Goal: Task Accomplishment & Management: Manage account settings

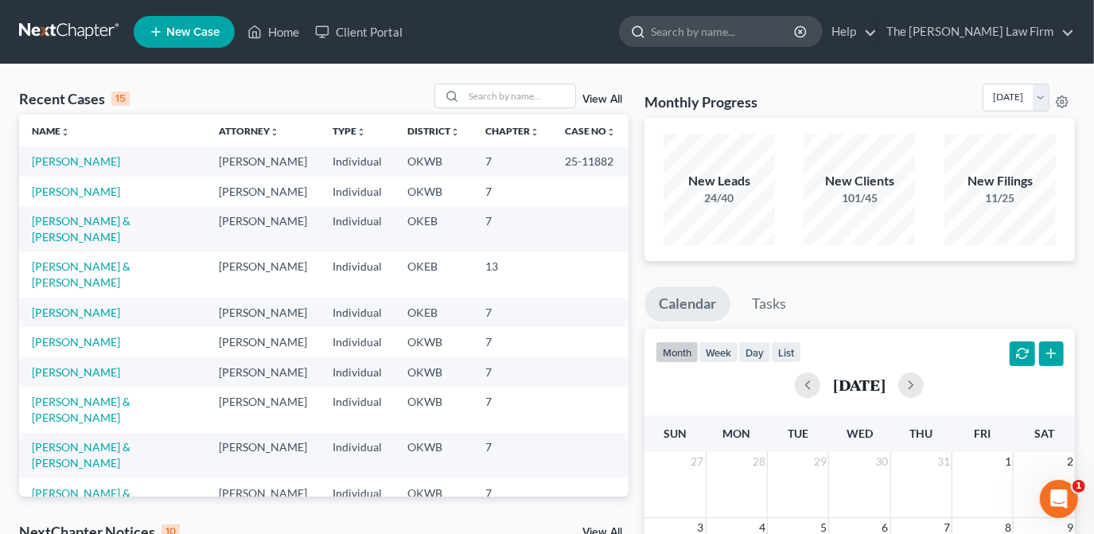
click at [720, 33] on input "search" at bounding box center [724, 31] width 146 height 29
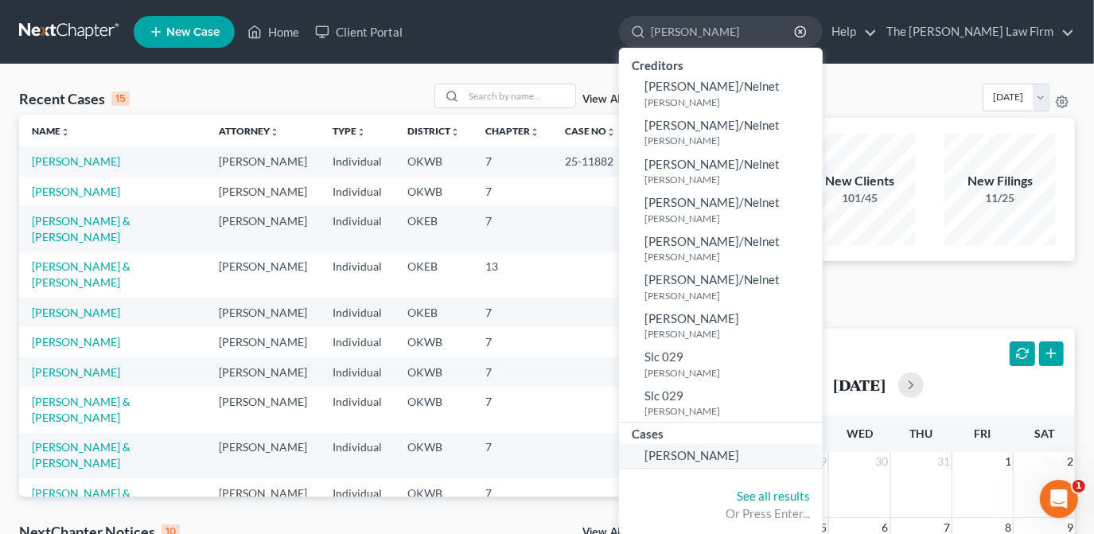
type input "[PERSON_NAME]"
click at [739, 445] on link "[PERSON_NAME]" at bounding box center [721, 455] width 204 height 25
select select "4"
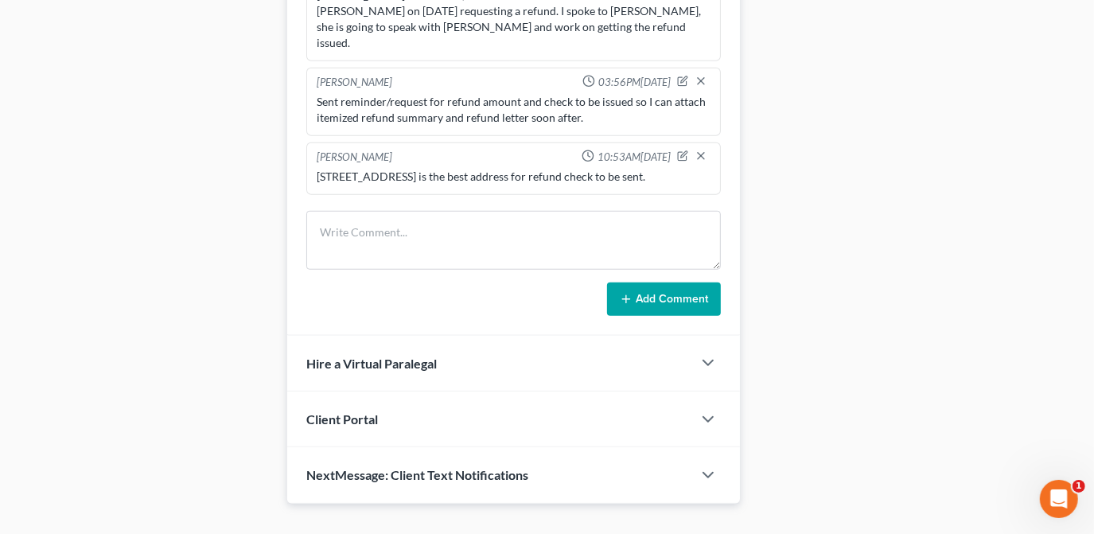
scroll to position [814, 0]
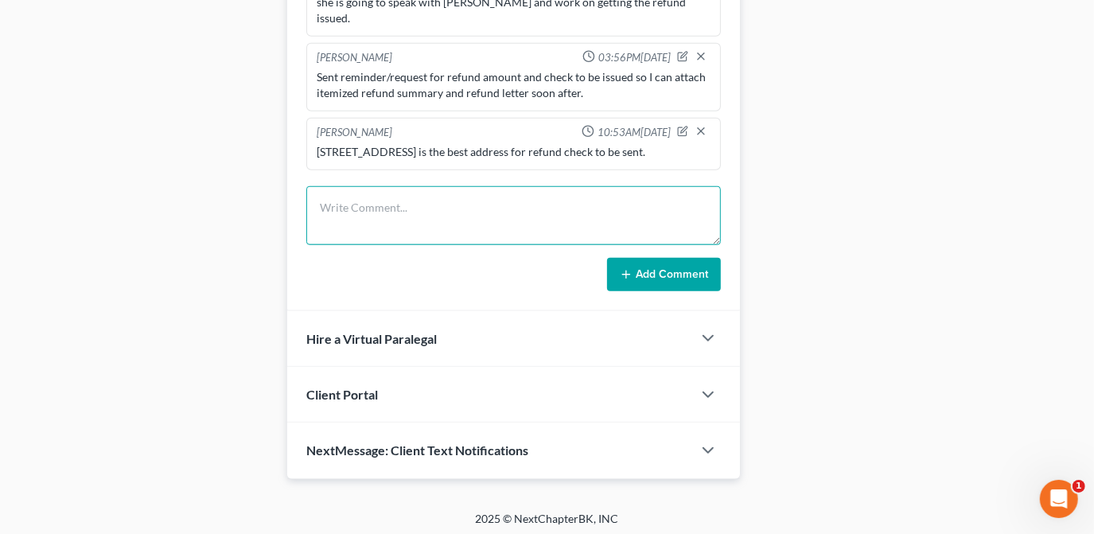
click at [427, 220] on textarea at bounding box center [513, 215] width 415 height 59
click at [447, 205] on textarea "Refund for $1065 was issues by PC" at bounding box center [513, 215] width 415 height 59
type textarea "Refund for $1065 was issued by PC"
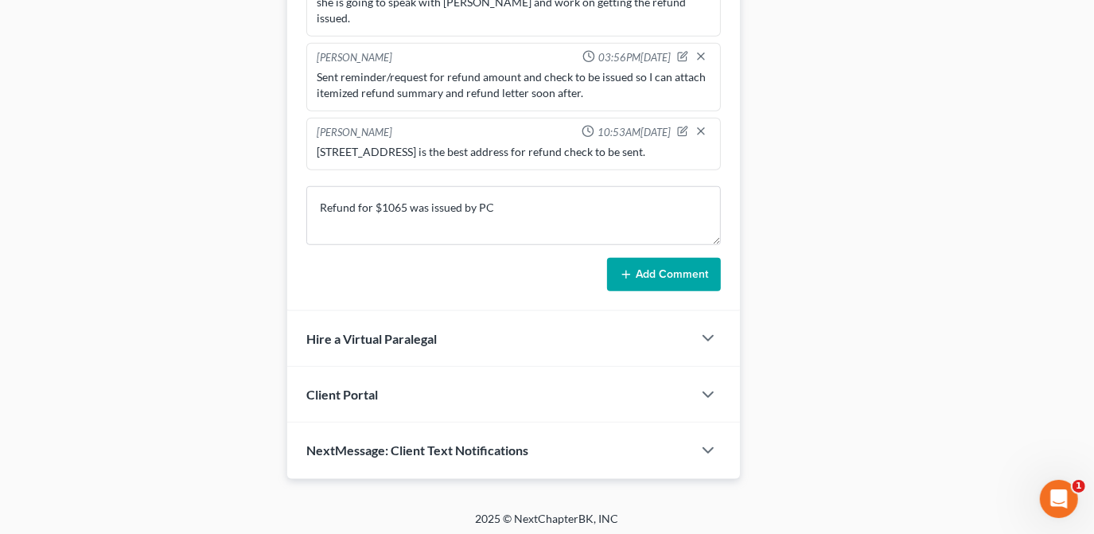
click at [634, 267] on button "Add Comment" at bounding box center [664, 274] width 114 height 33
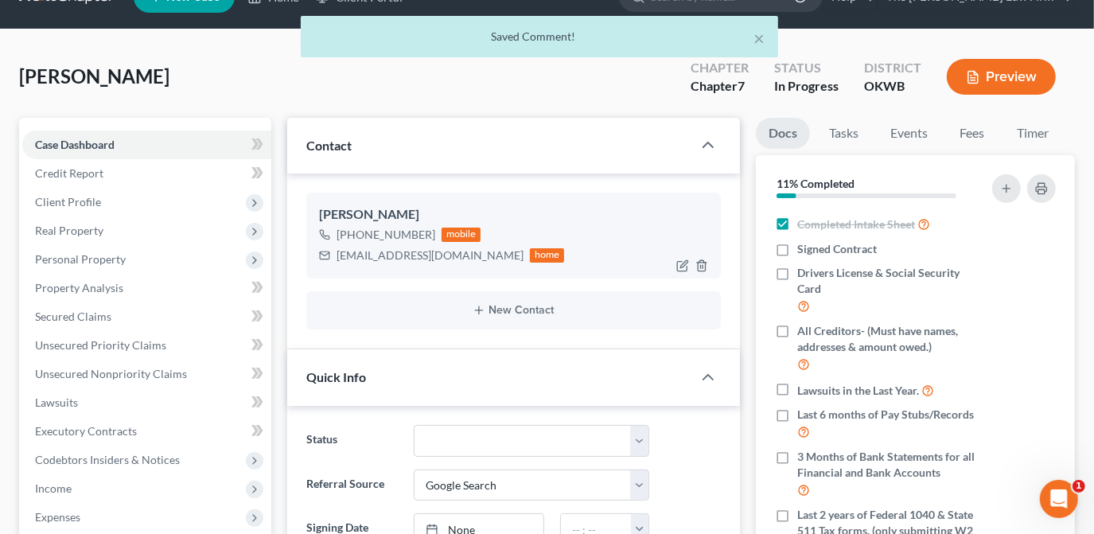
scroll to position [0, 0]
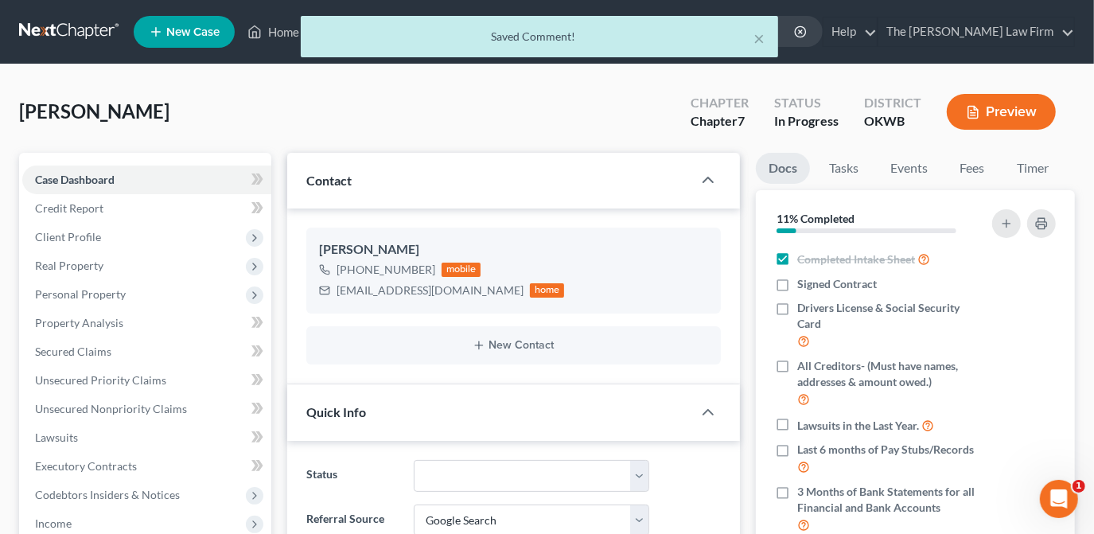
click at [287, 28] on div "× Saved Comment!" at bounding box center [539, 40] width 1094 height 49
drag, startPoint x: 758, startPoint y: 41, endPoint x: 664, endPoint y: 39, distance: 93.9
click at [755, 40] on button "×" at bounding box center [760, 38] width 11 height 19
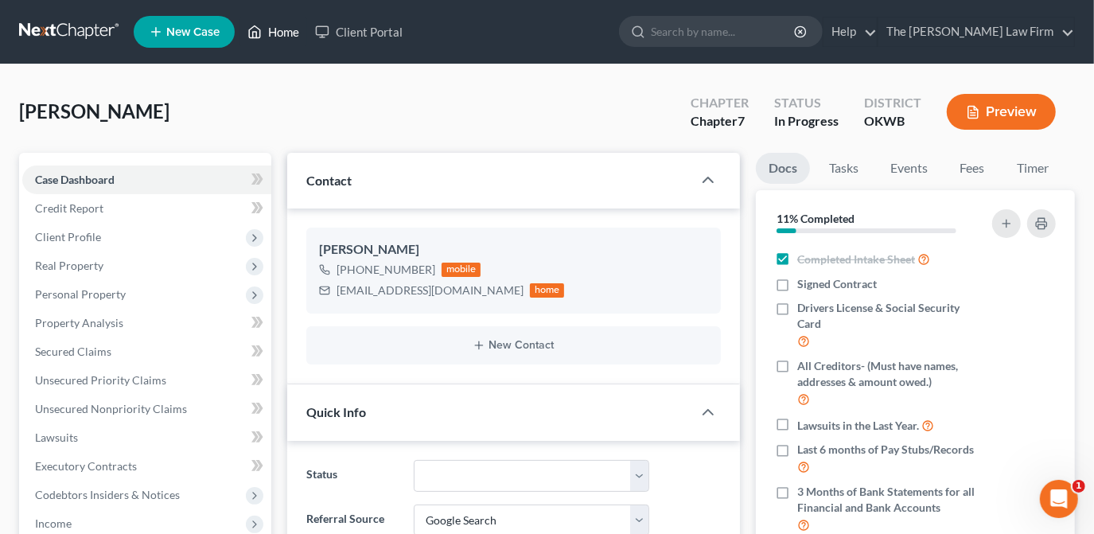
click at [277, 30] on link "Home" at bounding box center [274, 32] width 68 height 29
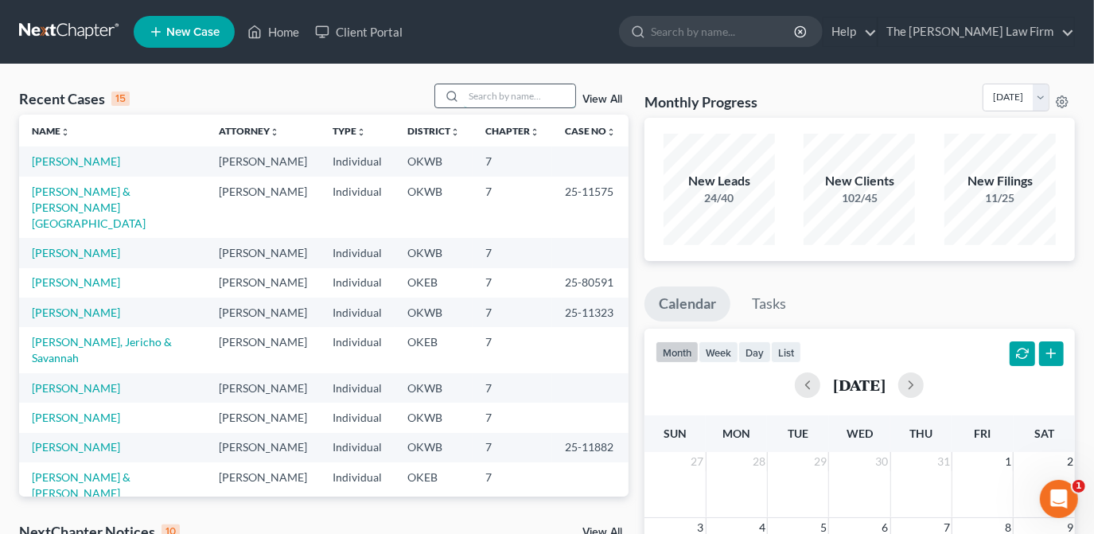
click at [486, 94] on input "search" at bounding box center [519, 95] width 111 height 23
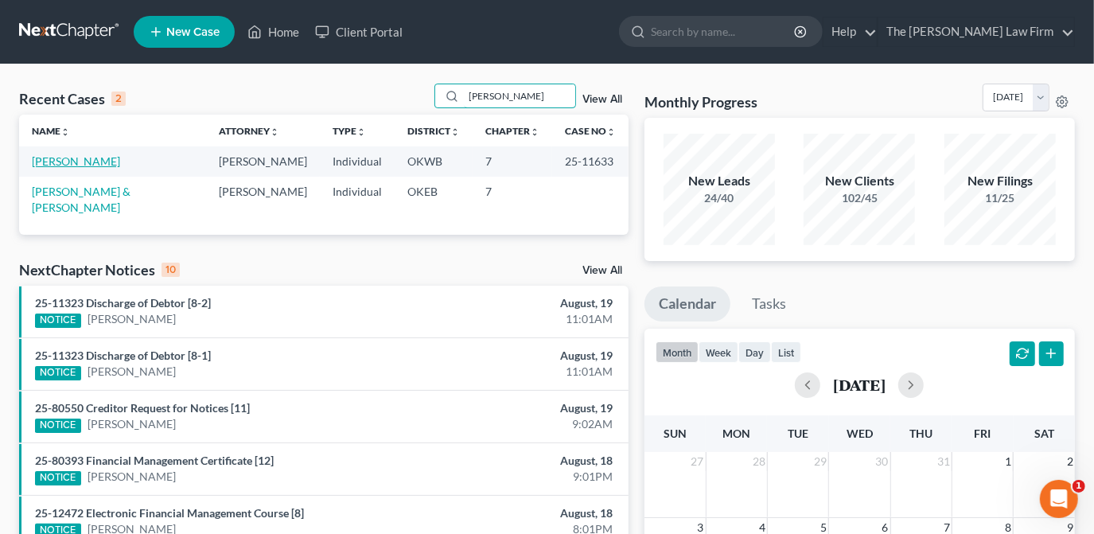
type input "[PERSON_NAME]"
drag, startPoint x: 43, startPoint y: 164, endPoint x: 213, endPoint y: 204, distance: 174.2
click at [44, 164] on link "[PERSON_NAME]" at bounding box center [76, 161] width 88 height 14
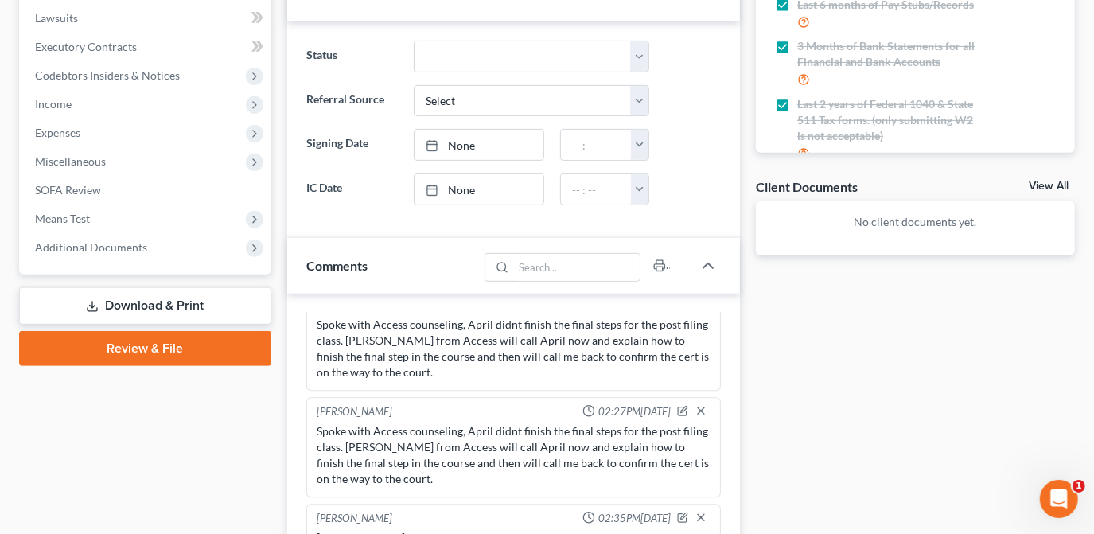
scroll to position [380, 0]
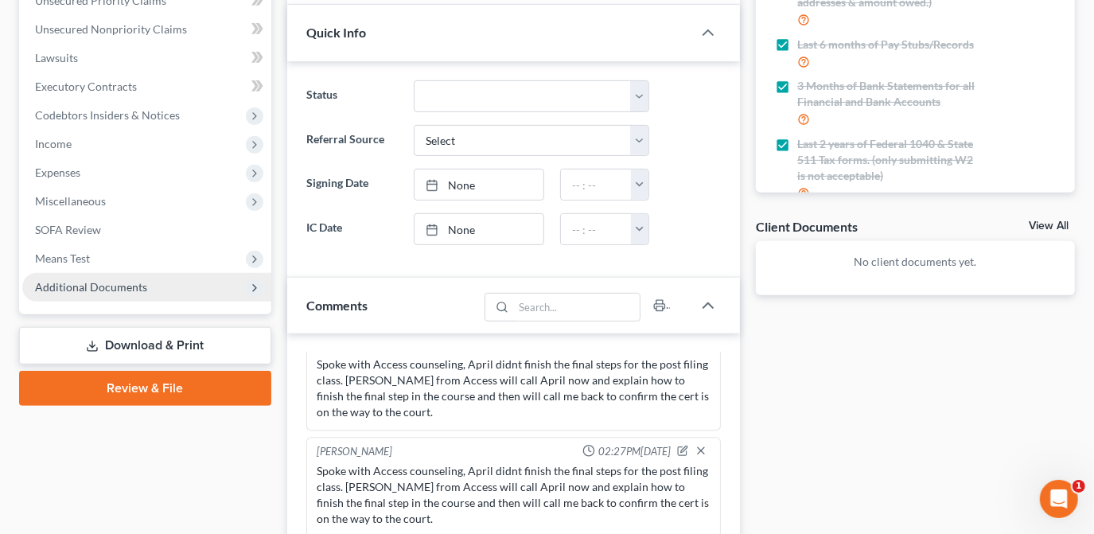
drag, startPoint x: 94, startPoint y: 287, endPoint x: 119, endPoint y: 287, distance: 25.5
click at [94, 287] on span "Additional Documents" at bounding box center [91, 287] width 112 height 14
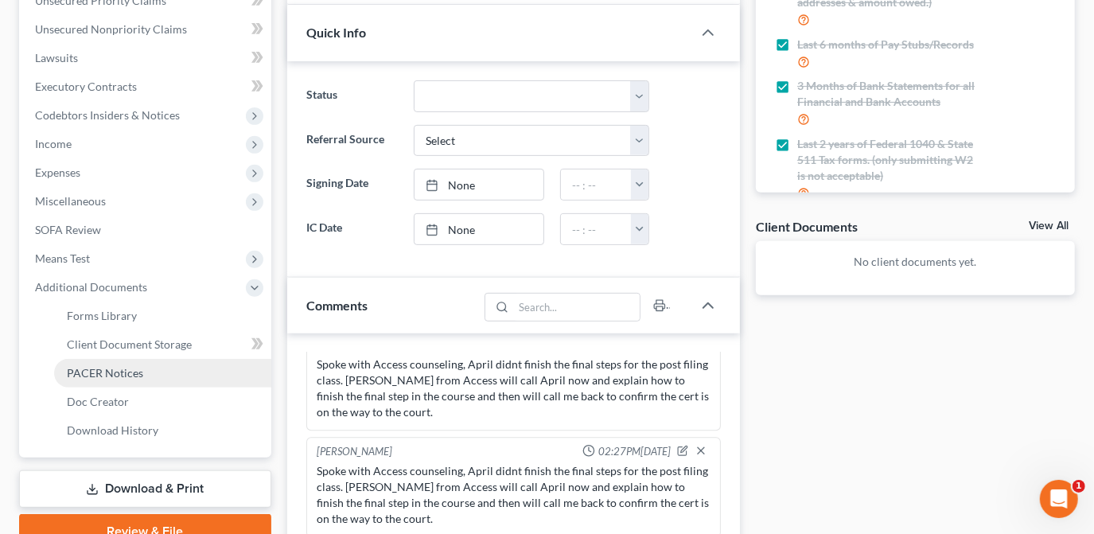
click at [167, 375] on link "PACER Notices" at bounding box center [162, 373] width 217 height 29
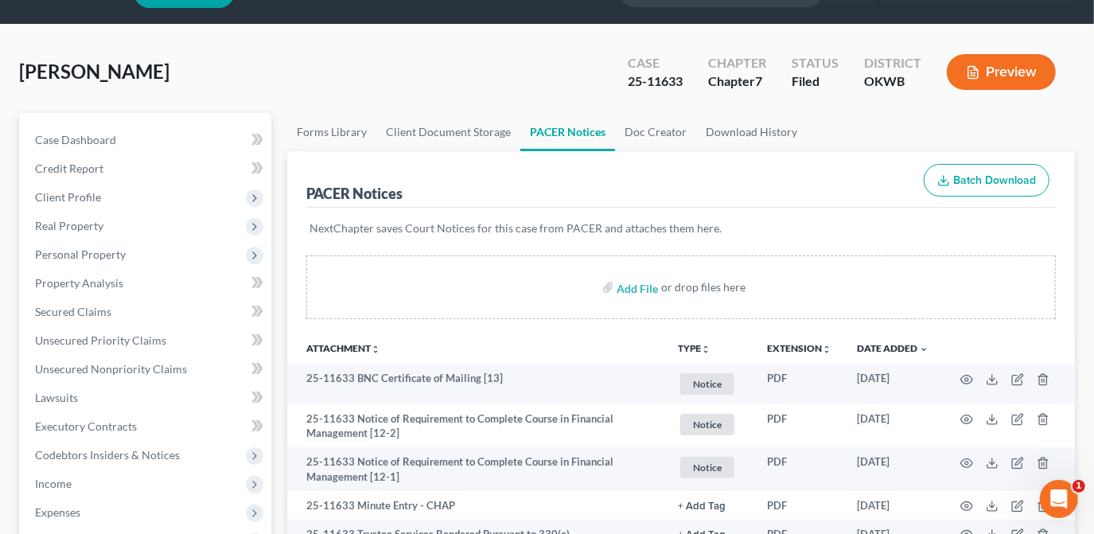
scroll to position [72, 0]
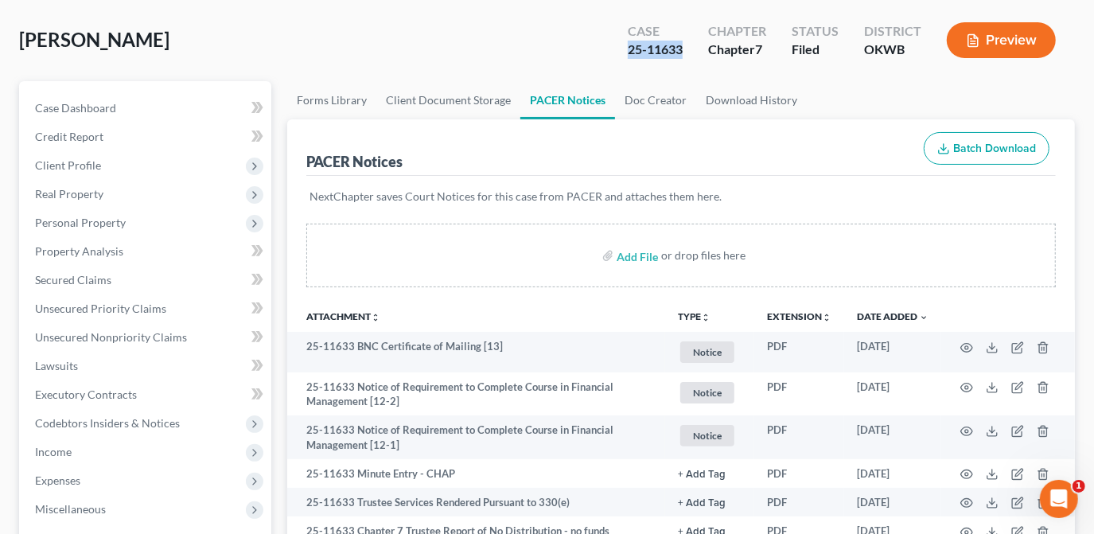
drag, startPoint x: 685, startPoint y: 49, endPoint x: 611, endPoint y: 63, distance: 75.3
click at [611, 63] on div "Case 25-11633 Chapter Chapter 7 Status Filed District OKWB Preview" at bounding box center [842, 40] width 466 height 57
drag, startPoint x: 629, startPoint y: 57, endPoint x: 552, endPoint y: 82, distance: 81.3
click at [548, 86] on link "PACER Notices" at bounding box center [568, 100] width 95 height 38
click at [195, 109] on link "Case Dashboard" at bounding box center [146, 108] width 249 height 29
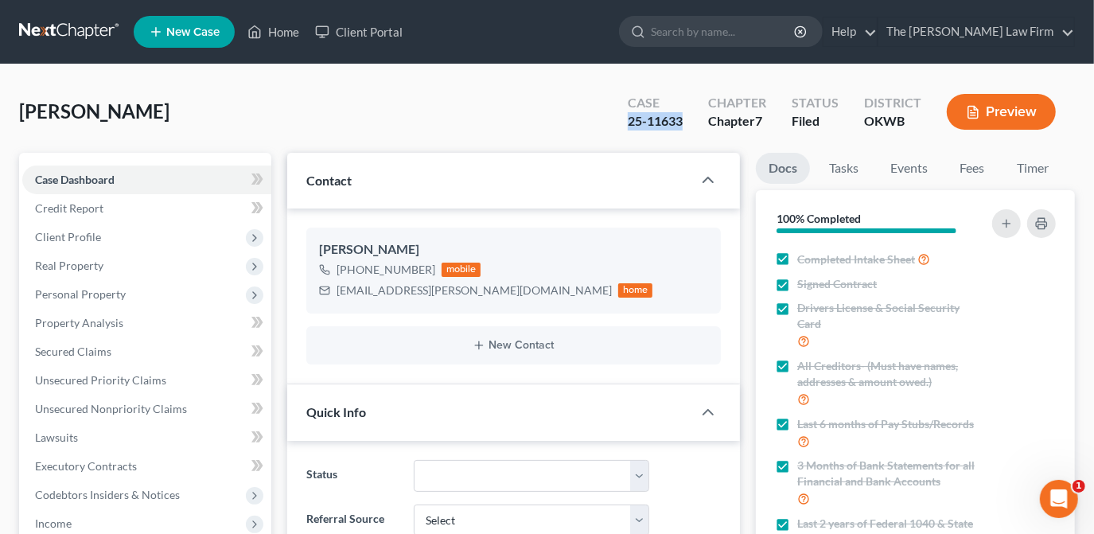
scroll to position [2843, 0]
drag, startPoint x: 427, startPoint y: 271, endPoint x: 344, endPoint y: 271, distance: 82.8
click at [344, 271] on div "[PHONE_NUMBER]" at bounding box center [386, 270] width 99 height 16
drag, startPoint x: 357, startPoint y: 263, endPoint x: 380, endPoint y: 266, distance: 23.3
drag, startPoint x: 380, startPoint y: 266, endPoint x: 458, endPoint y: 122, distance: 163.8
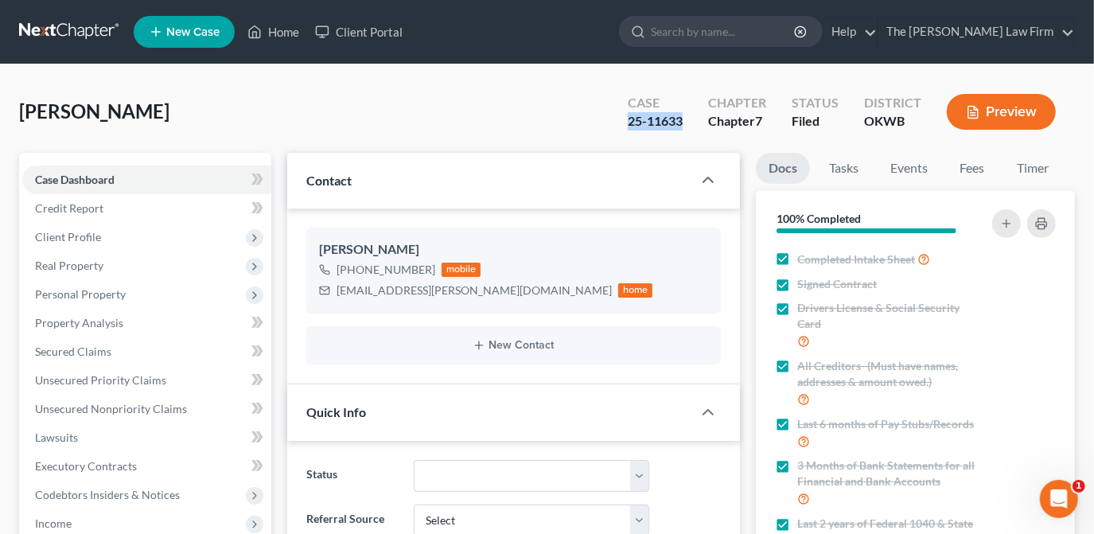
click at [458, 122] on div "[PERSON_NAME] Upgraded Case 25-11633 Chapter Chapter 7 Status Filed District OK…" at bounding box center [547, 118] width 1056 height 69
drag, startPoint x: 685, startPoint y: 119, endPoint x: 630, endPoint y: 130, distance: 56.7
click at [630, 130] on div "25-11633" at bounding box center [655, 121] width 55 height 18
copy div "25-11633"
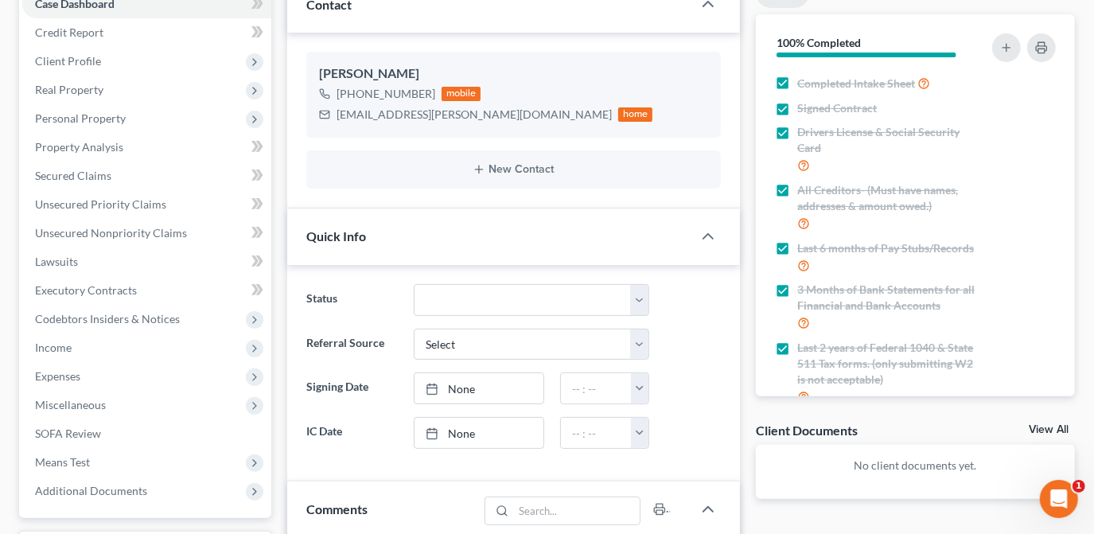
scroll to position [0, 0]
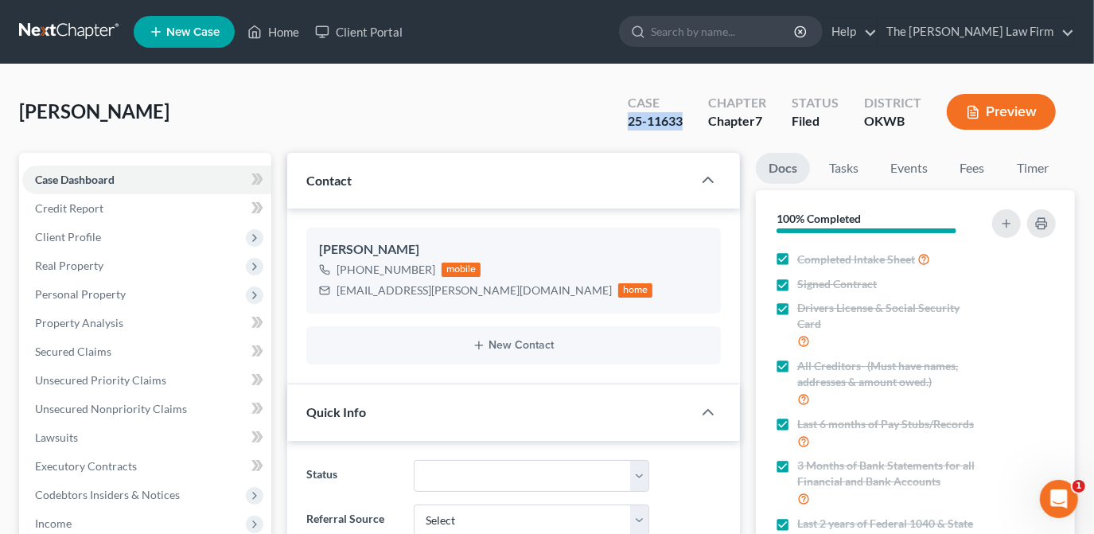
click at [548, 139] on div "[PERSON_NAME] Upgraded Case 25-11633 Chapter Chapter 7 Status Filed District OK…" at bounding box center [547, 118] width 1056 height 69
click at [560, 113] on div "[PERSON_NAME] Upgraded Case 25-11633 Chapter Chapter 7 Status Filed District OK…" at bounding box center [547, 118] width 1056 height 69
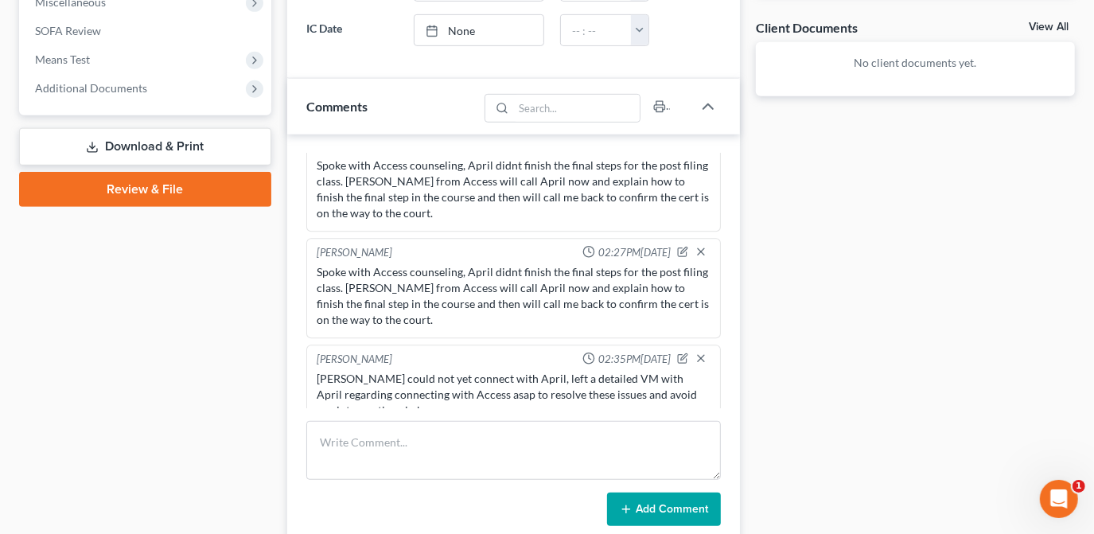
scroll to position [506, 0]
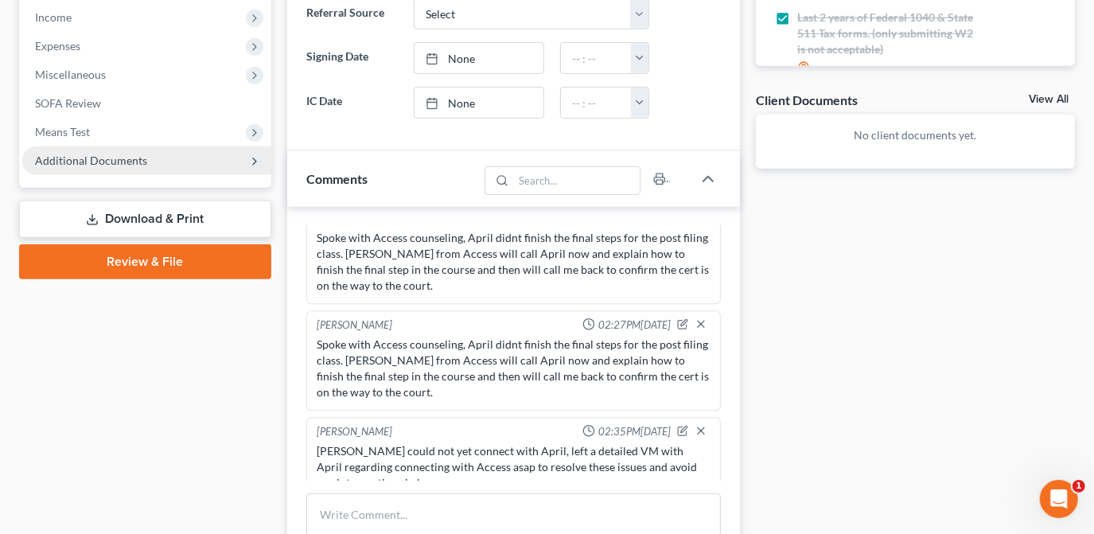
click at [210, 159] on span "Additional Documents" at bounding box center [146, 160] width 249 height 29
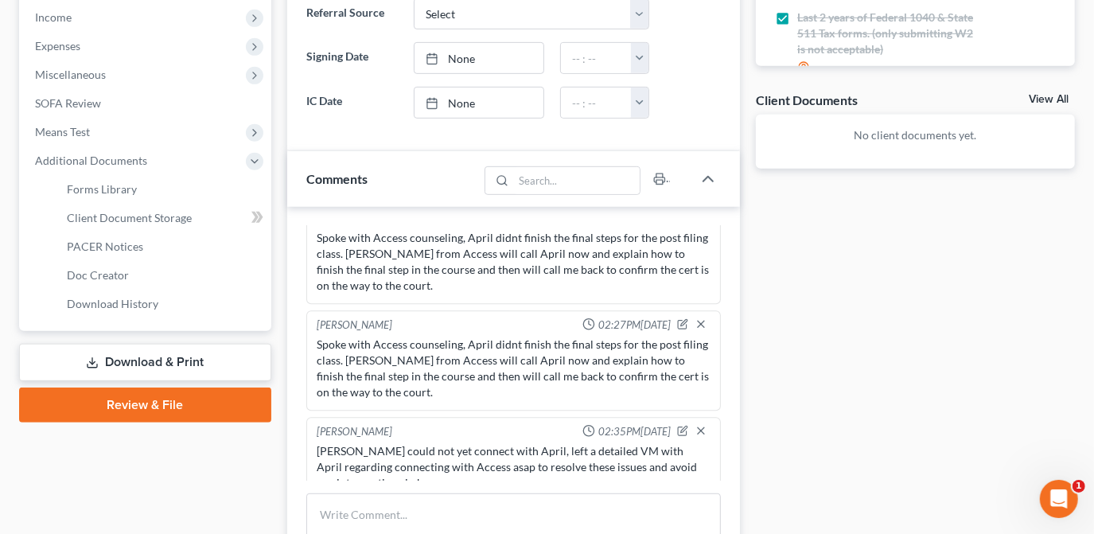
click at [257, 476] on div "Case Dashboard Payments Invoices Payments Payments Credit Report Client Profile" at bounding box center [145, 217] width 268 height 1140
drag, startPoint x: 357, startPoint y: 509, endPoint x: 328, endPoint y: 458, distance: 59.1
click at [357, 509] on textarea at bounding box center [513, 523] width 415 height 59
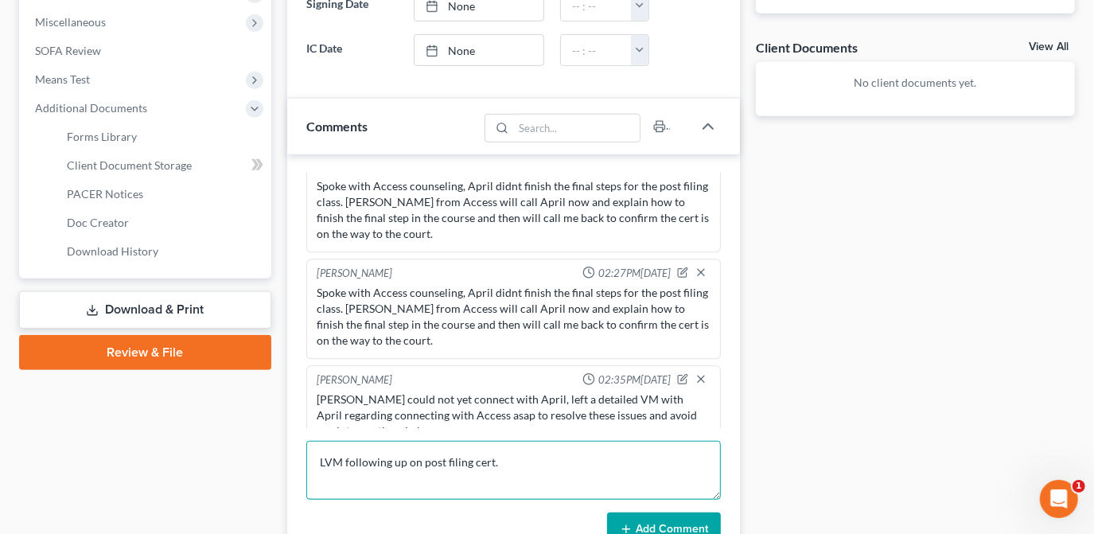
scroll to position [796, 0]
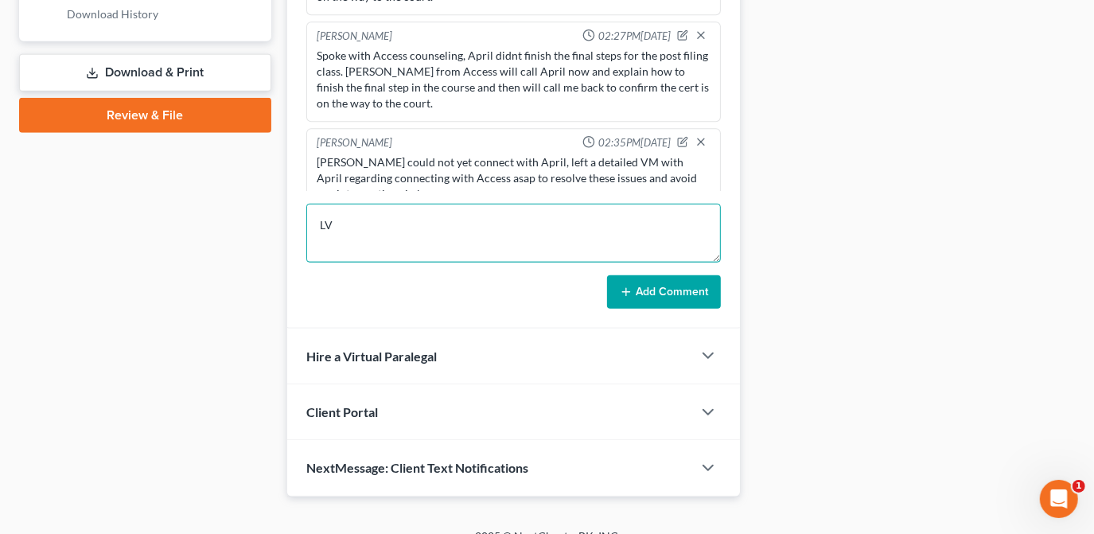
type textarea "L"
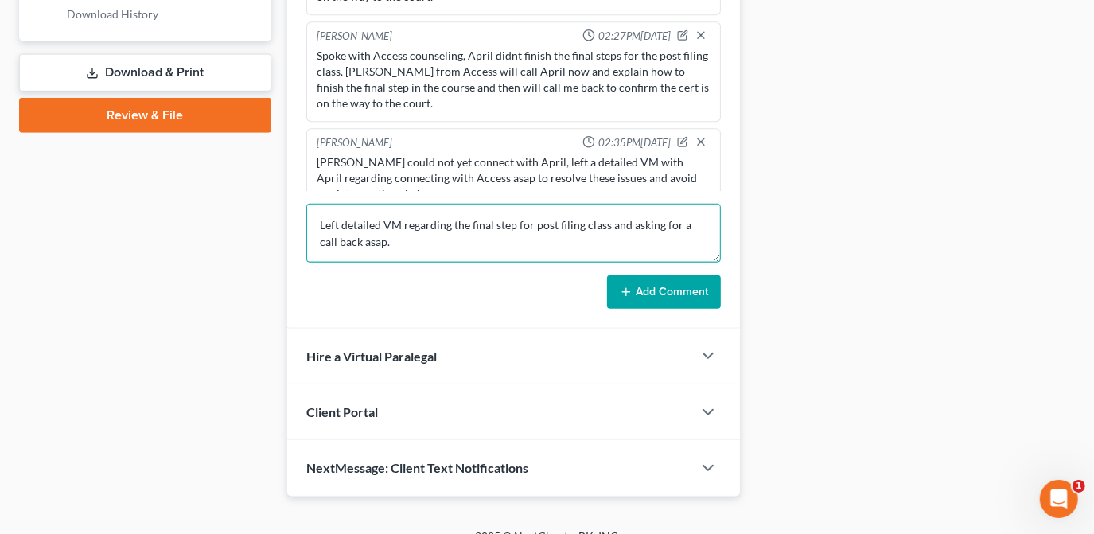
click at [537, 218] on textarea "Left detailed VM regarding the final step for post filing class and asking for …" at bounding box center [513, 233] width 415 height 59
click at [374, 223] on textarea "Left detailed VM regarding the final step for post-filing class and asking for …" at bounding box center [513, 233] width 415 height 59
click at [422, 220] on textarea "Left detailing VM regarding the final step for post-filing class and asking for…" at bounding box center [513, 233] width 415 height 59
click at [408, 247] on textarea "Left detailing VM regarding the final step for post-filing class and asking for…" at bounding box center [513, 233] width 415 height 59
click at [472, 237] on textarea "Left a detailed VM regarding the final step for post-filing class and asking fo…" at bounding box center [513, 233] width 415 height 59
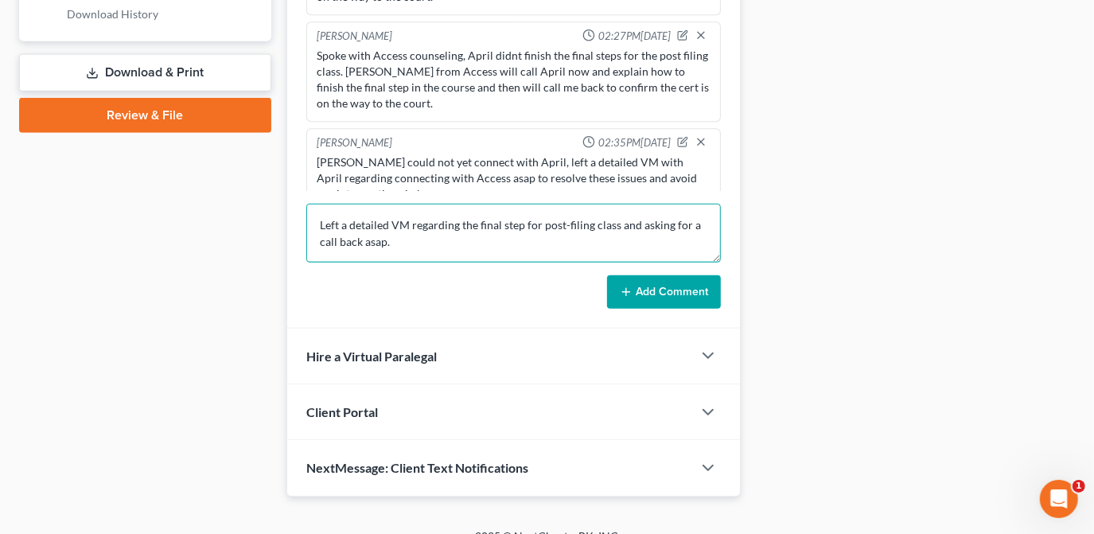
type textarea "Left a detailed VM regarding the final step for post-filing class and asking fo…"
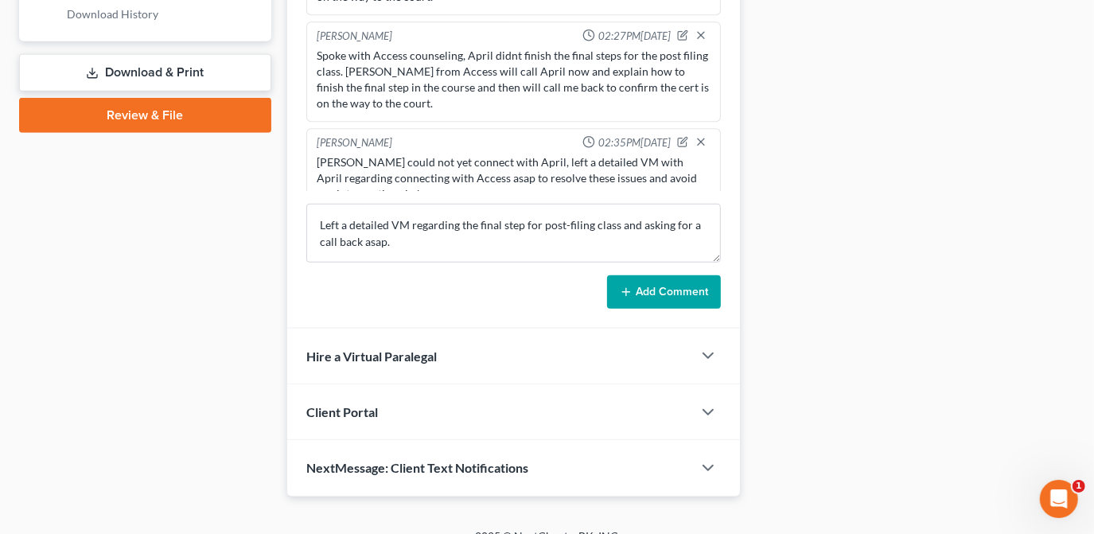
click at [635, 276] on button "Add Comment" at bounding box center [664, 291] width 114 height 33
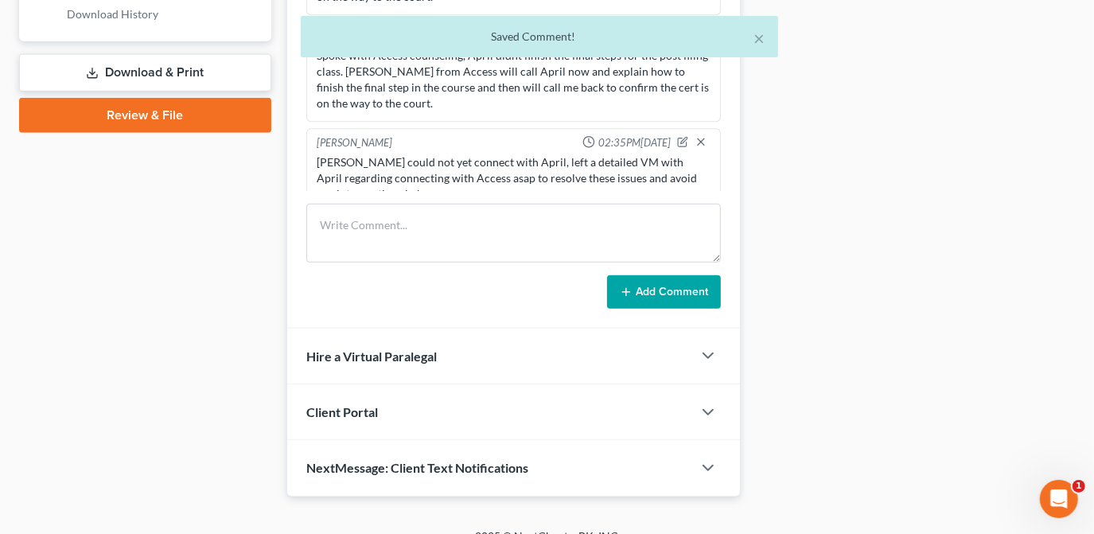
scroll to position [2917, 0]
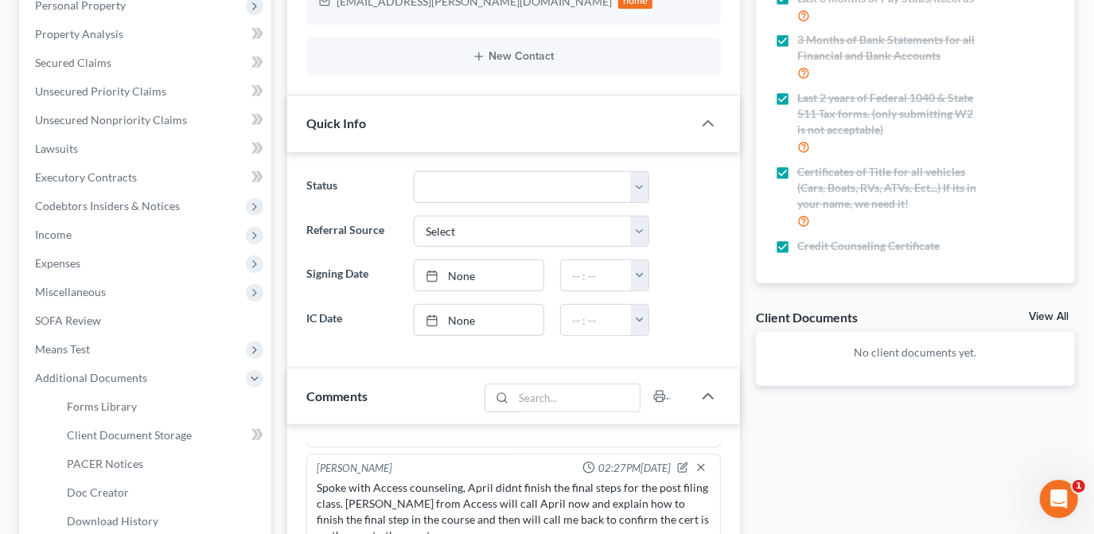
scroll to position [0, 0]
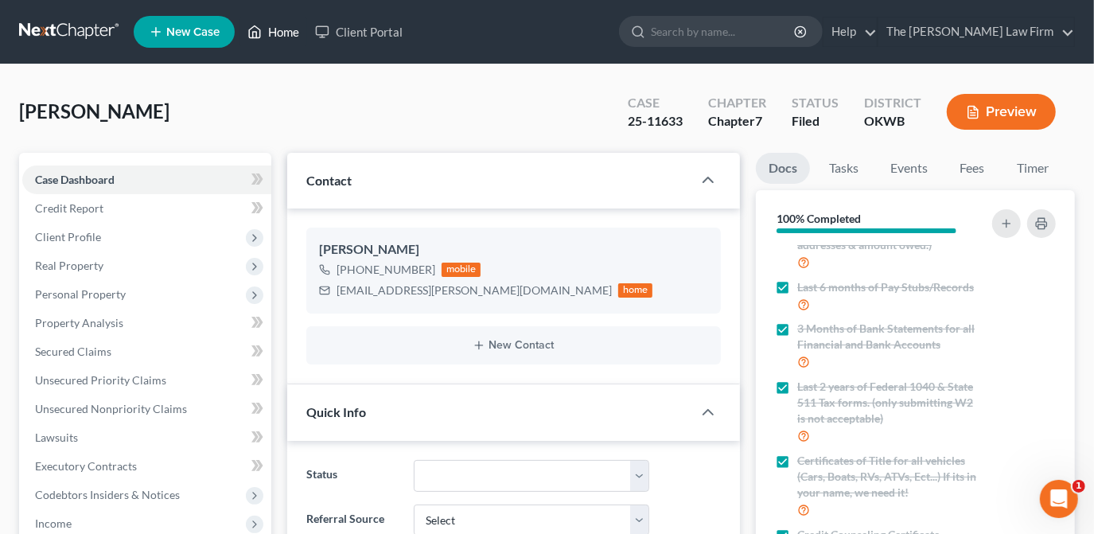
click at [271, 37] on link "Home" at bounding box center [274, 32] width 68 height 29
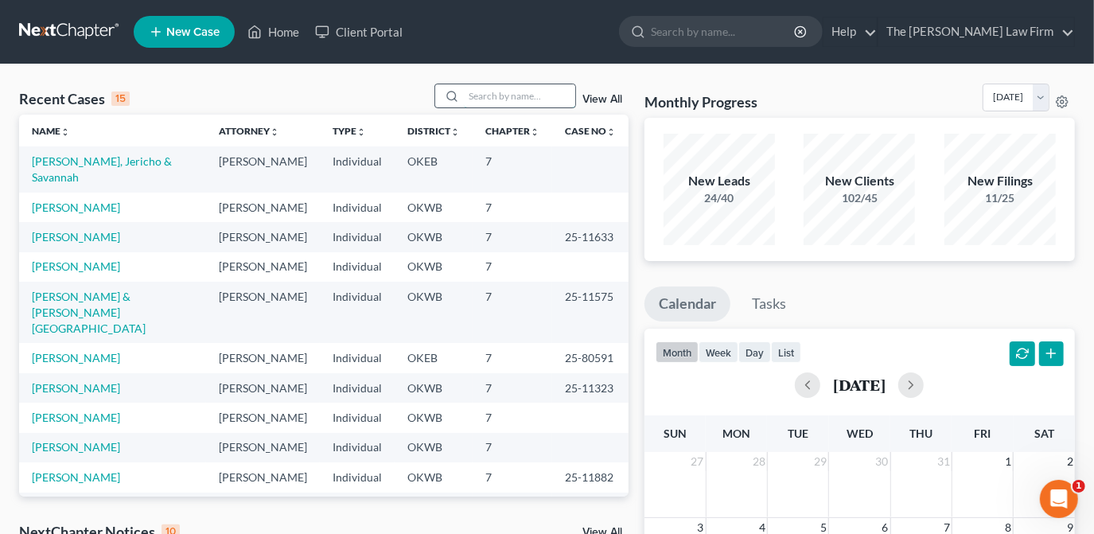
click at [535, 91] on input "search" at bounding box center [519, 95] width 111 height 23
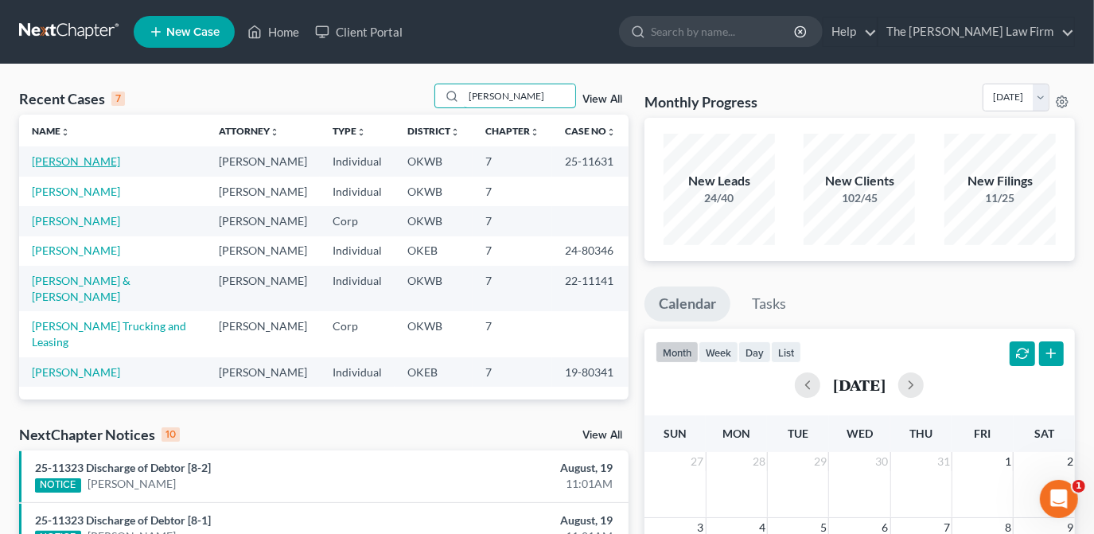
type input "[PERSON_NAME]"
drag, startPoint x: 78, startPoint y: 158, endPoint x: 90, endPoint y: 160, distance: 12.0
click at [78, 158] on link "[PERSON_NAME]" at bounding box center [76, 161] width 88 height 14
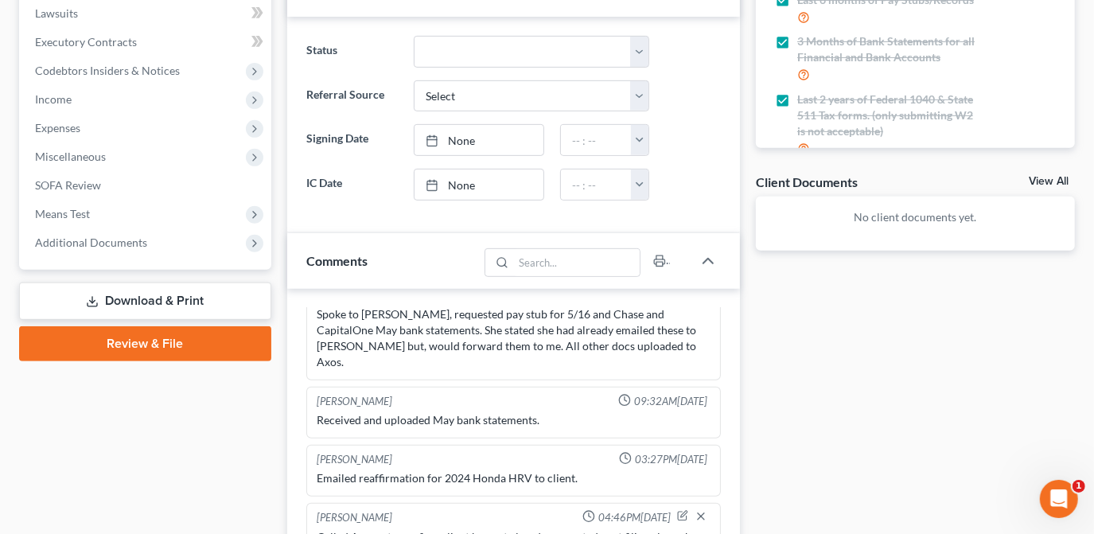
scroll to position [638, 0]
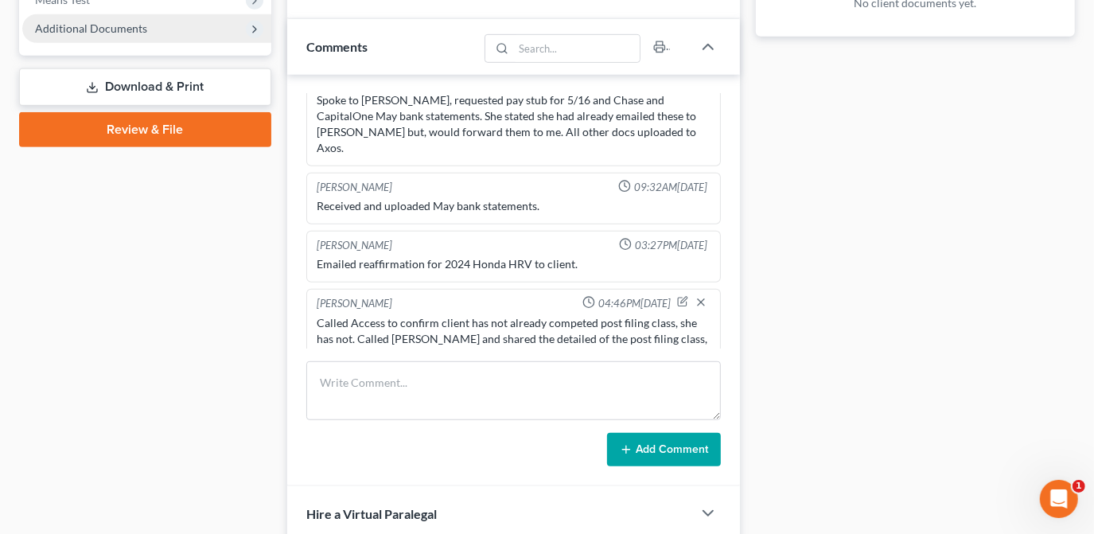
click at [193, 29] on span "Additional Documents" at bounding box center [146, 28] width 249 height 29
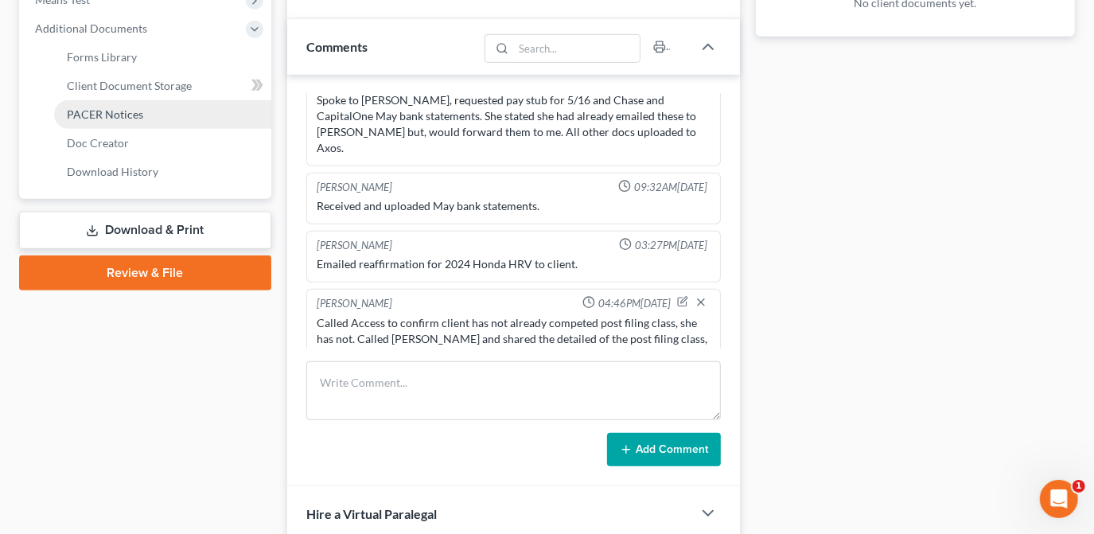
click at [146, 112] on link "PACER Notices" at bounding box center [162, 114] width 217 height 29
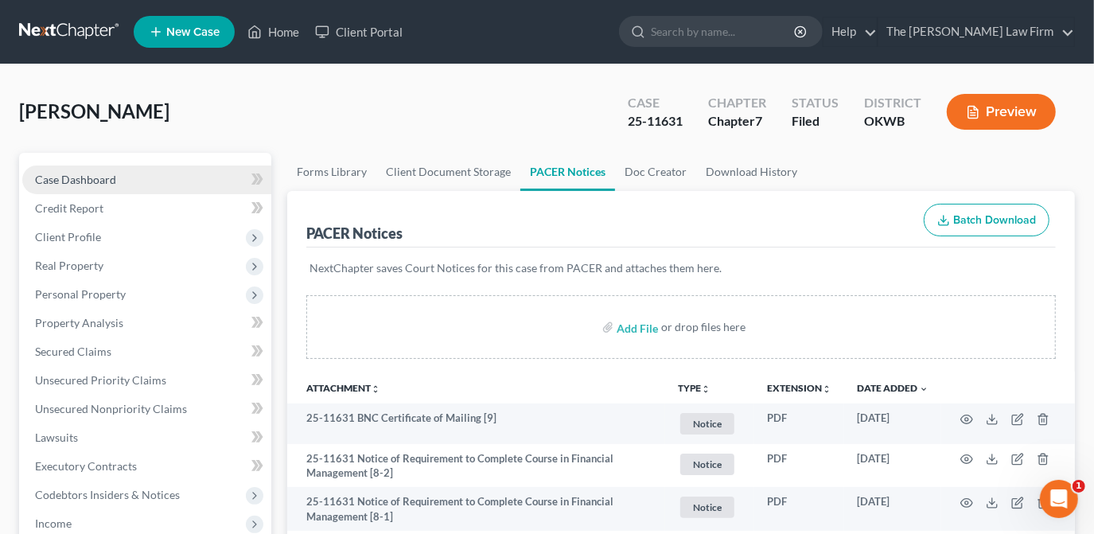
click at [178, 169] on link "Case Dashboard" at bounding box center [146, 180] width 249 height 29
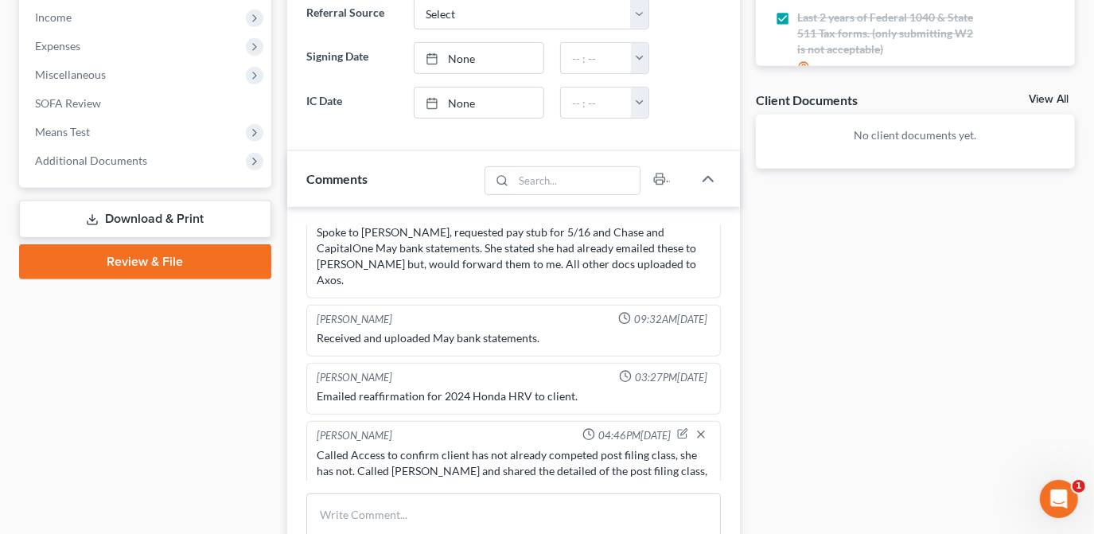
scroll to position [1105, 0]
click at [414, 503] on textarea at bounding box center [513, 523] width 415 height 59
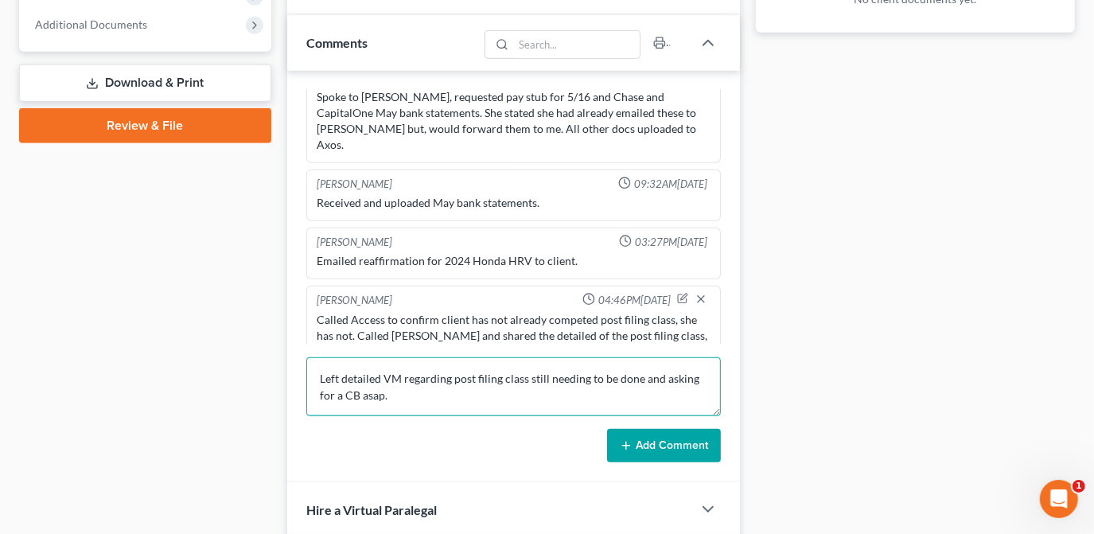
scroll to position [724, 0]
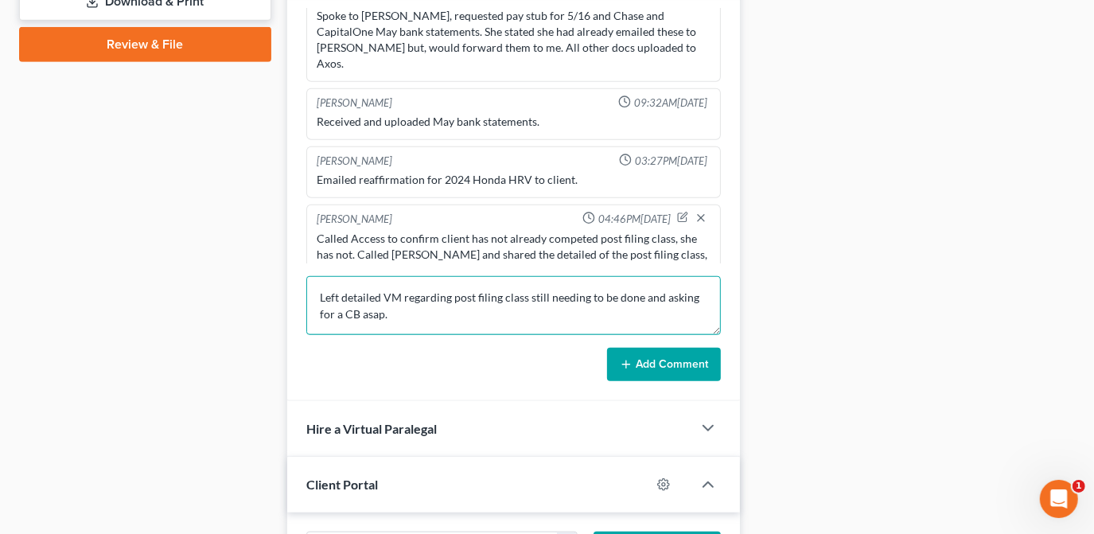
type textarea "Left detailed VM regarding post filing class still needing to be done and askin…"
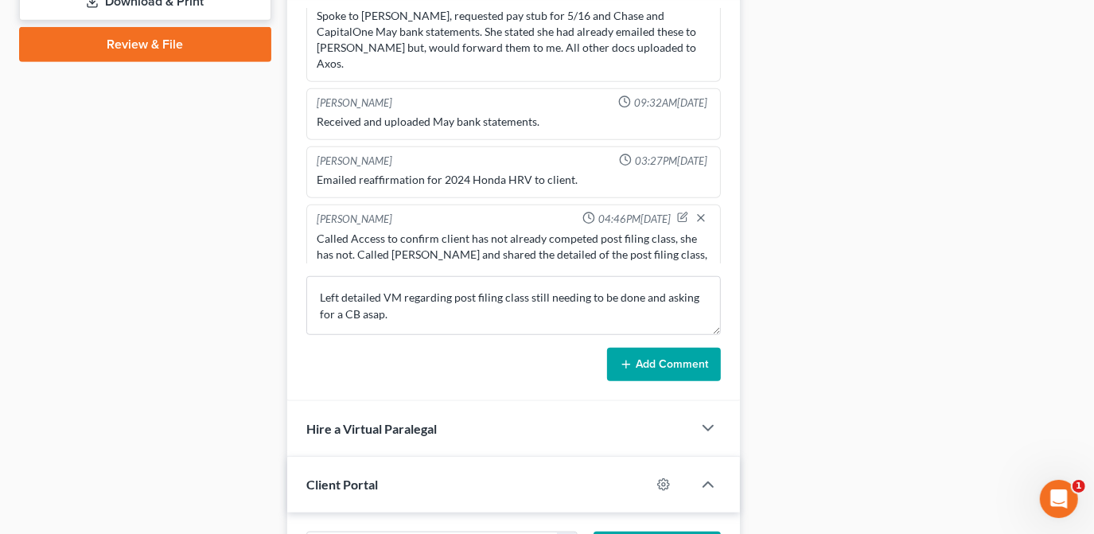
click at [689, 363] on button "Add Comment" at bounding box center [664, 364] width 114 height 33
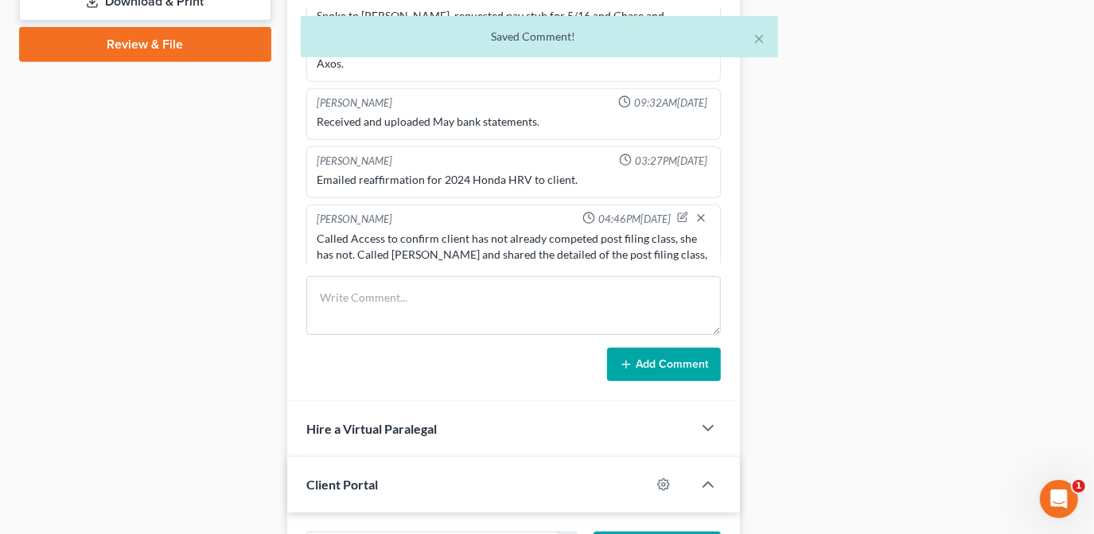
scroll to position [1180, 0]
